Goal: Task Accomplishment & Management: Use online tool/utility

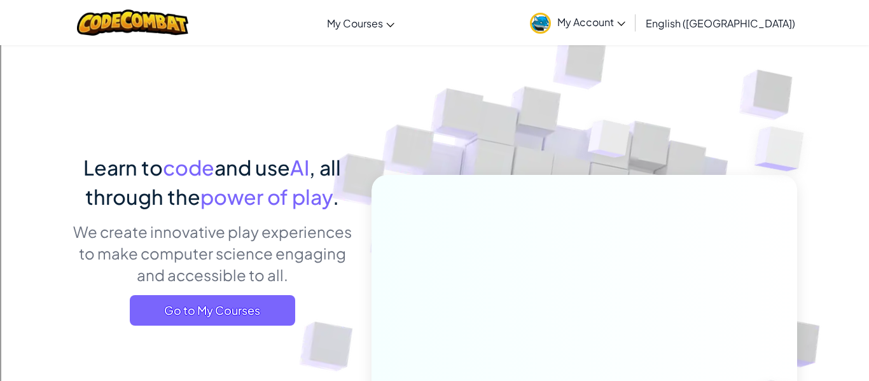
click at [625, 27] on span "My Account" at bounding box center [591, 21] width 68 height 13
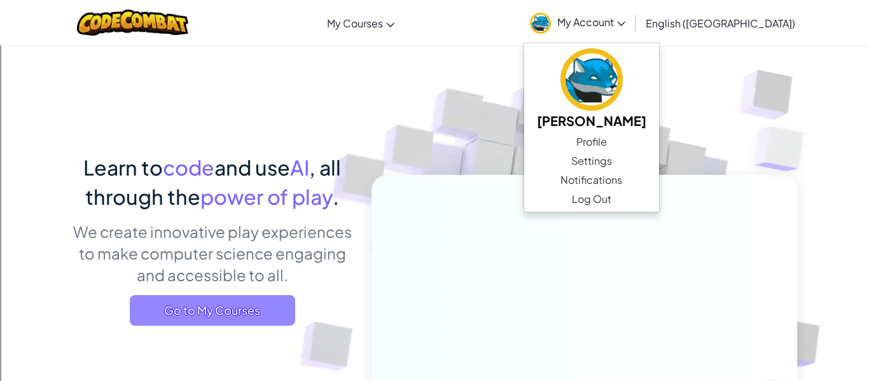
click at [252, 312] on span "Go to My Courses" at bounding box center [212, 310] width 165 height 31
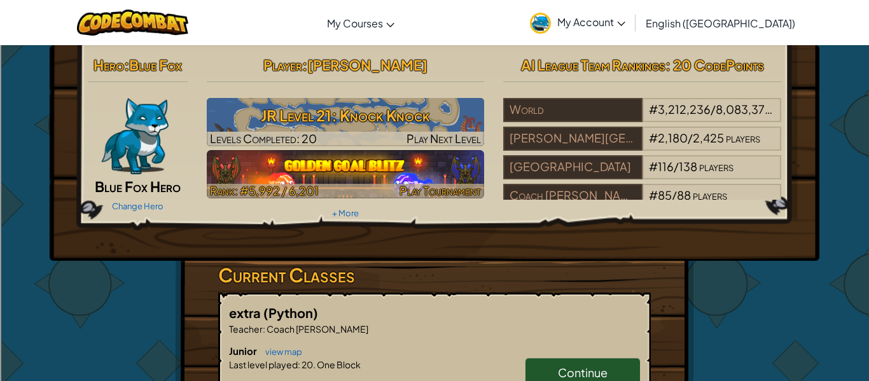
click at [390, 167] on img at bounding box center [346, 174] width 278 height 48
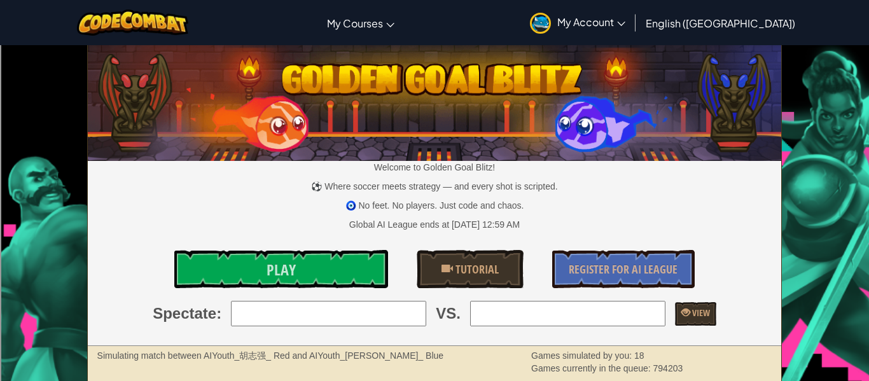
click at [635, 245] on div "Welcome to Golden Goal Blitz! ⚽ Where soccer meets strategy — and every shot is…" at bounding box center [435, 196] width 694 height 300
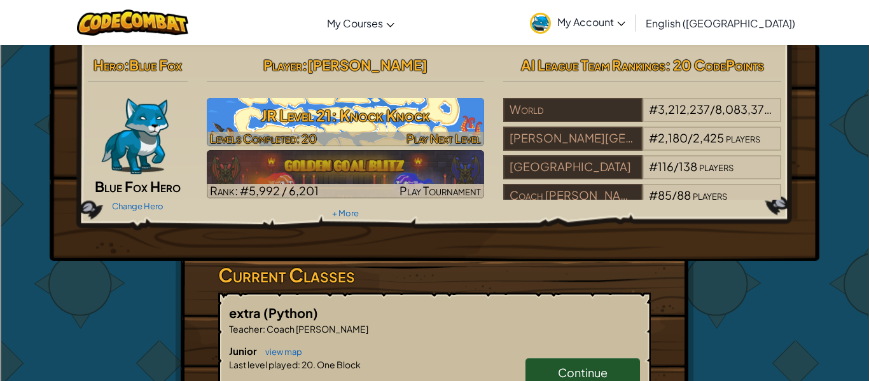
click at [440, 111] on h3 "JR Level 21: Knock Knock" at bounding box center [346, 115] width 278 height 29
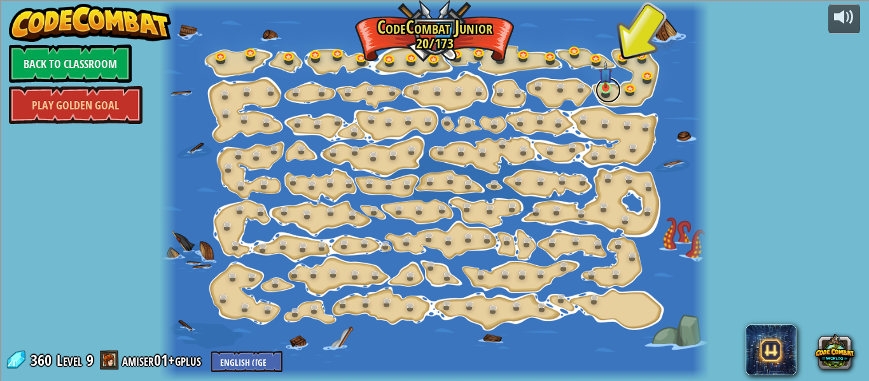
click at [606, 92] on link at bounding box center [607, 90] width 25 height 25
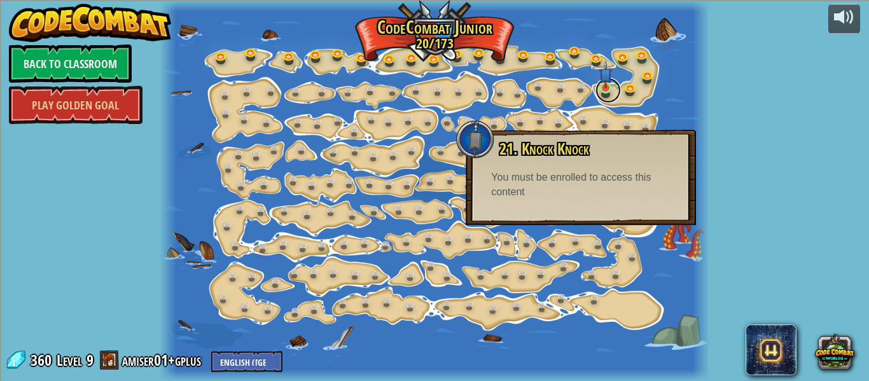
click at [603, 95] on link at bounding box center [607, 90] width 25 height 25
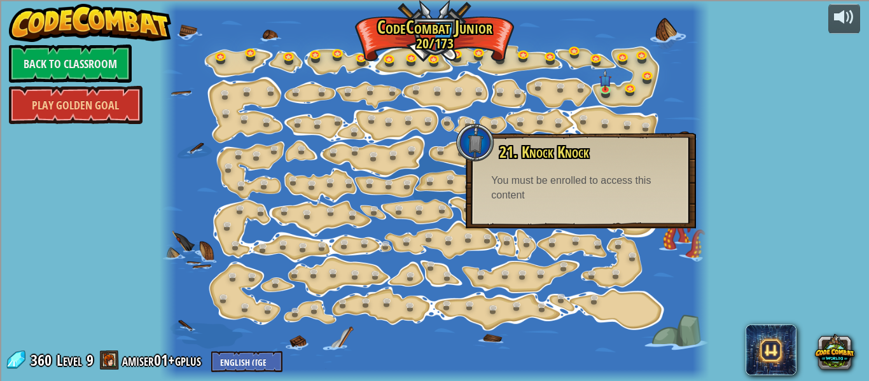
click at [525, 178] on div "You must be enrolled to access this content" at bounding box center [580, 188] width 179 height 29
click at [626, 83] on link at bounding box center [632, 88] width 25 height 25
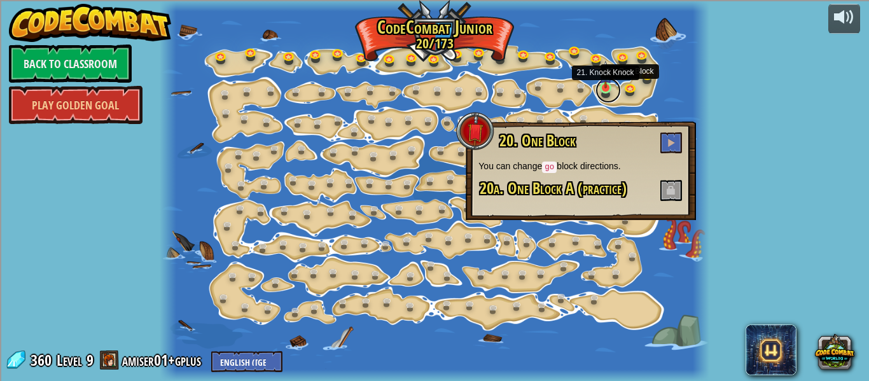
click at [601, 94] on link at bounding box center [607, 90] width 25 height 25
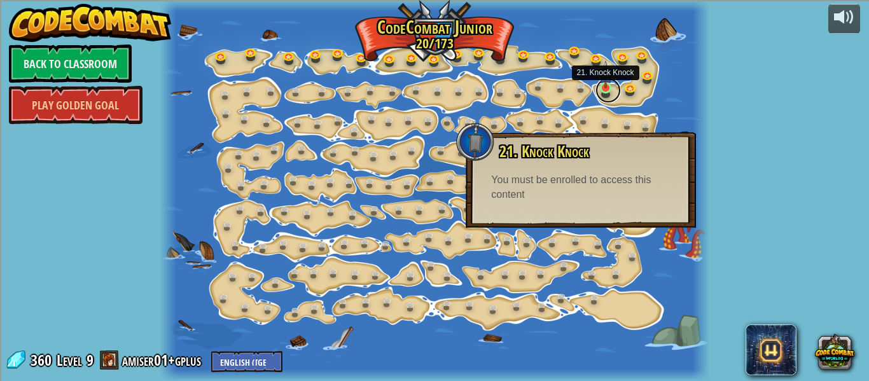
click at [619, 92] on link at bounding box center [607, 90] width 25 height 25
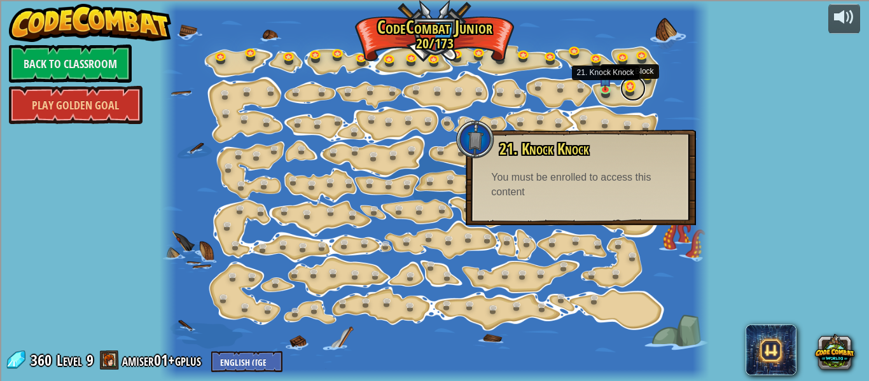
click at [624, 93] on link at bounding box center [632, 88] width 25 height 25
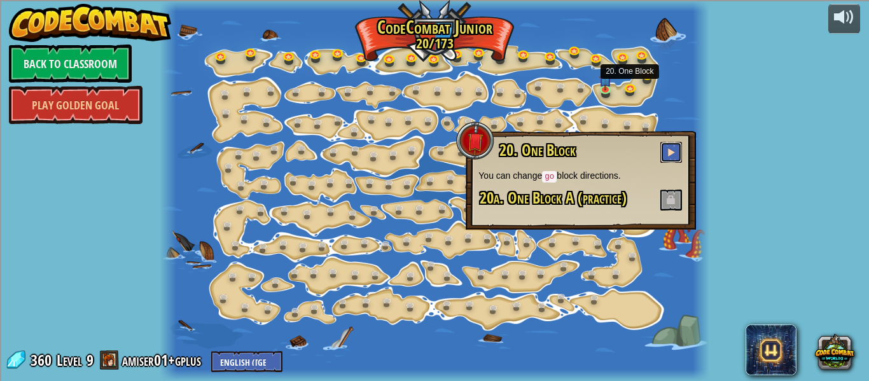
click at [668, 155] on span at bounding box center [670, 152] width 9 height 9
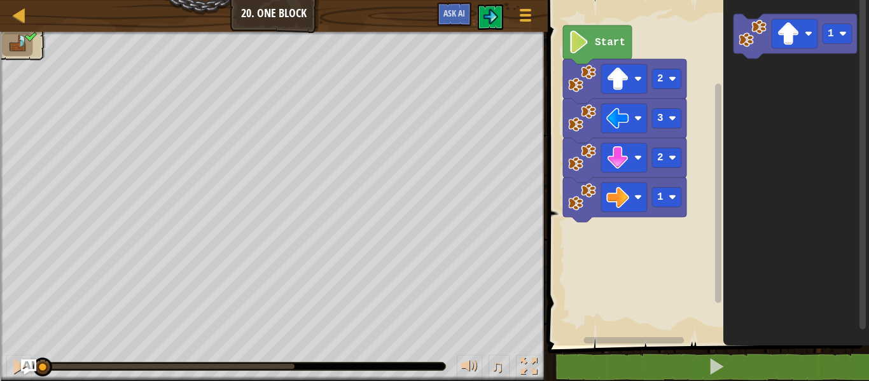
click at [586, 40] on image "Blockly Workspace" at bounding box center [579, 42] width 22 height 23
click at [11, 370] on div at bounding box center [19, 366] width 17 height 17
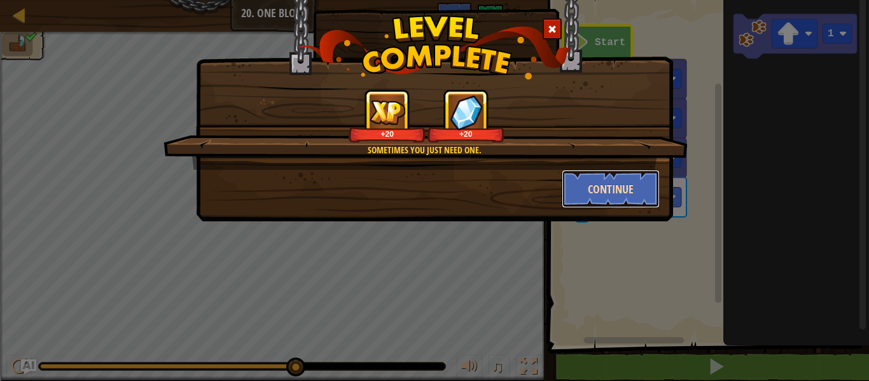
click at [586, 183] on button "Continue" at bounding box center [611, 189] width 99 height 38
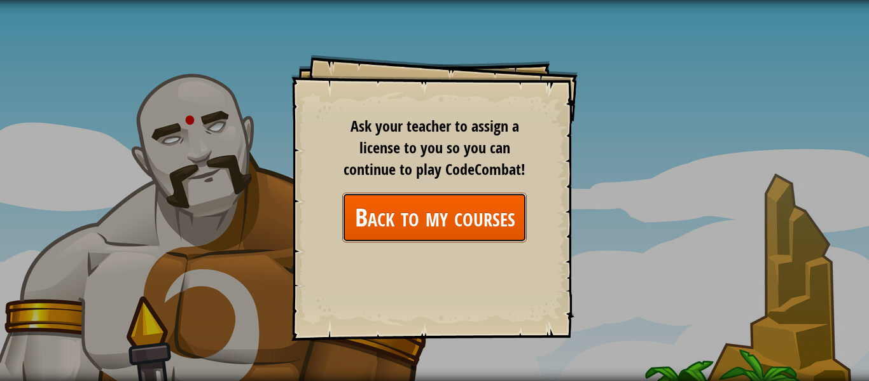
click at [362, 221] on link "Back to my courses" at bounding box center [434, 217] width 184 height 49
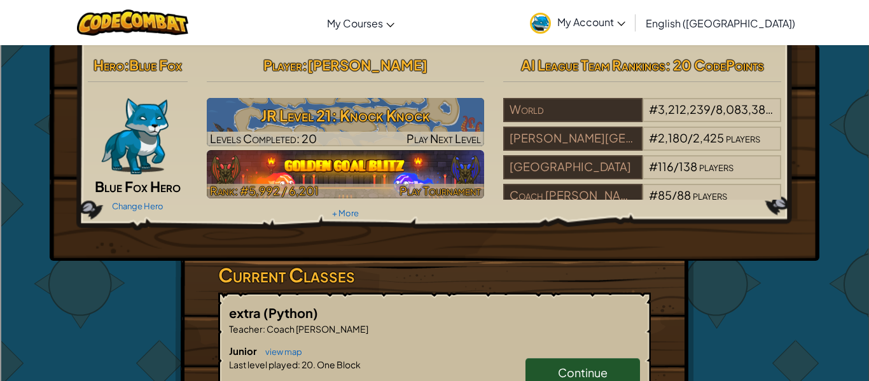
click at [376, 171] on img at bounding box center [346, 174] width 278 height 48
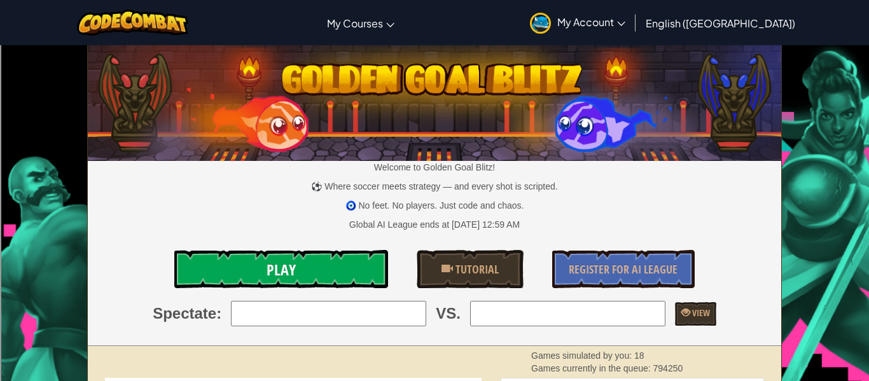
click at [326, 258] on link "Play" at bounding box center [281, 269] width 214 height 38
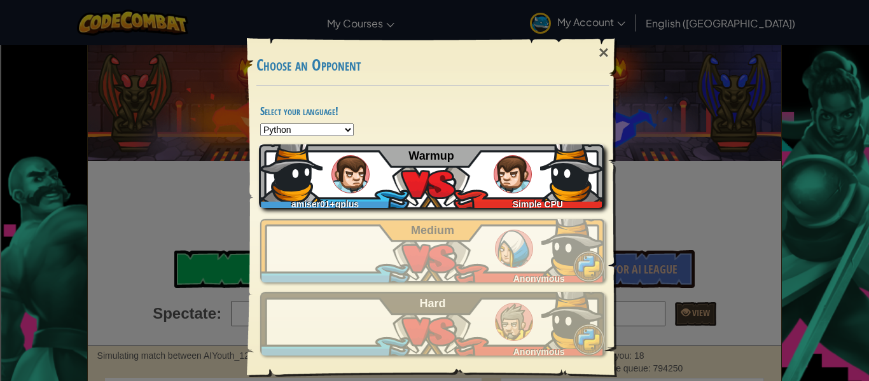
click at [343, 174] on img at bounding box center [350, 174] width 38 height 38
